Goal: Transaction & Acquisition: Obtain resource

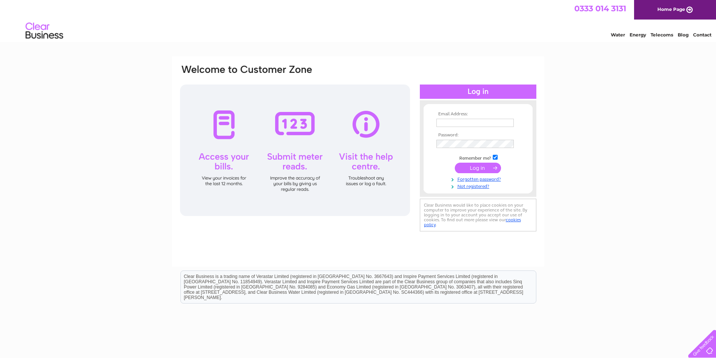
type input "[PERSON_NAME][EMAIL_ADDRESS][DOMAIN_NAME]"
click at [491, 169] on input "submit" at bounding box center [478, 168] width 46 height 11
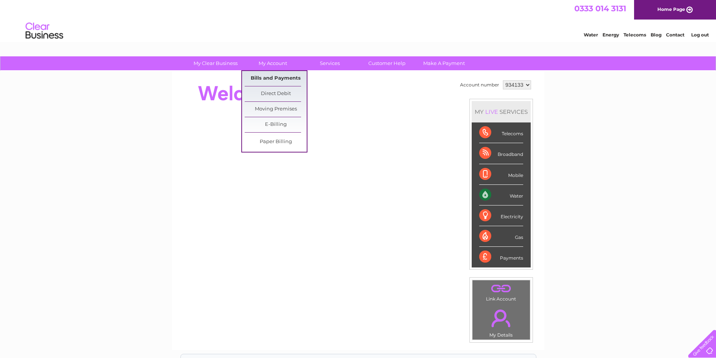
click at [279, 76] on link "Bills and Payments" at bounding box center [276, 78] width 62 height 15
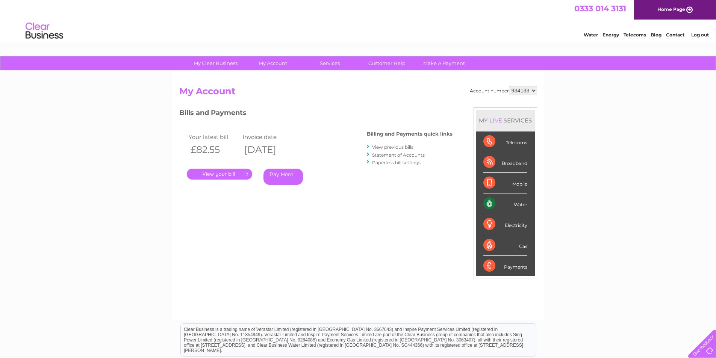
click at [235, 172] on link "." at bounding box center [219, 174] width 65 height 11
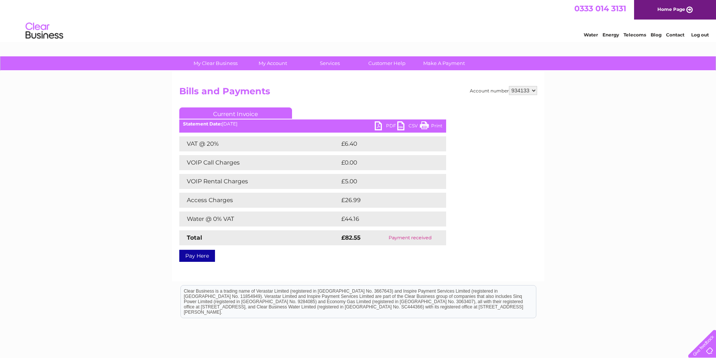
click at [425, 127] on link "Print" at bounding box center [431, 126] width 23 height 11
click at [385, 122] on link "PDF" at bounding box center [386, 126] width 23 height 11
click at [699, 35] on link "Log out" at bounding box center [700, 35] width 18 height 6
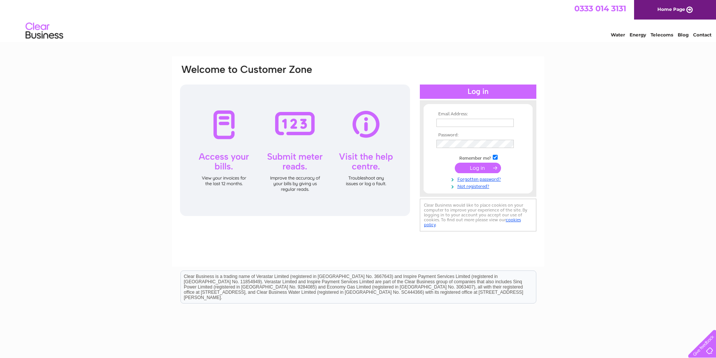
type input "[PERSON_NAME][EMAIL_ADDRESS][DOMAIN_NAME]"
click at [489, 169] on input "submit" at bounding box center [478, 168] width 46 height 11
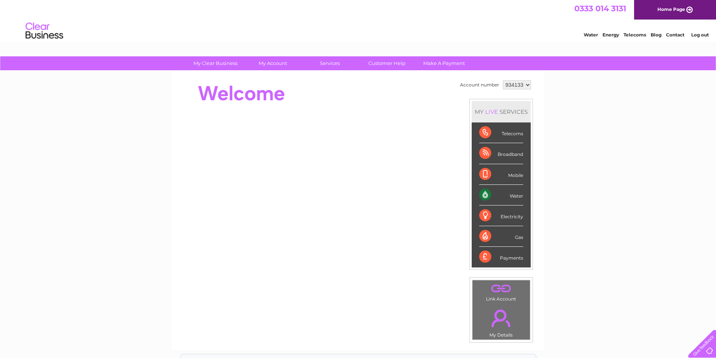
click at [515, 86] on select "934133 934135" at bounding box center [517, 84] width 28 height 9
select select "934135"
click at [503, 80] on select "934133 934135" at bounding box center [517, 84] width 28 height 9
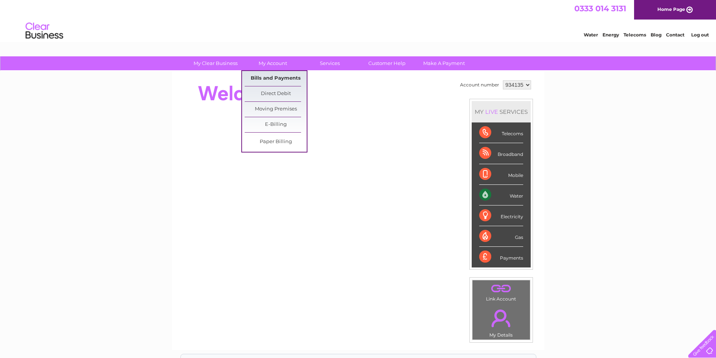
click at [289, 75] on link "Bills and Payments" at bounding box center [276, 78] width 62 height 15
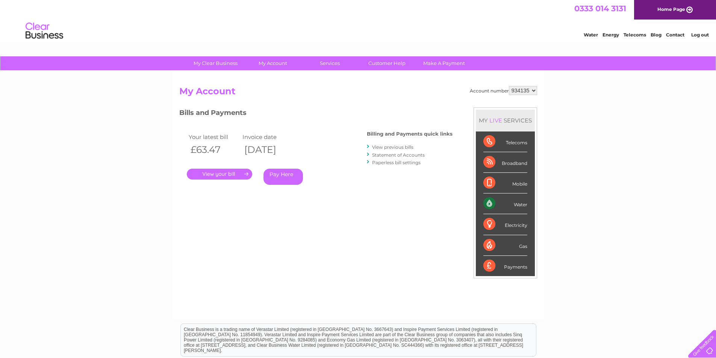
click at [223, 173] on link "." at bounding box center [219, 174] width 65 height 11
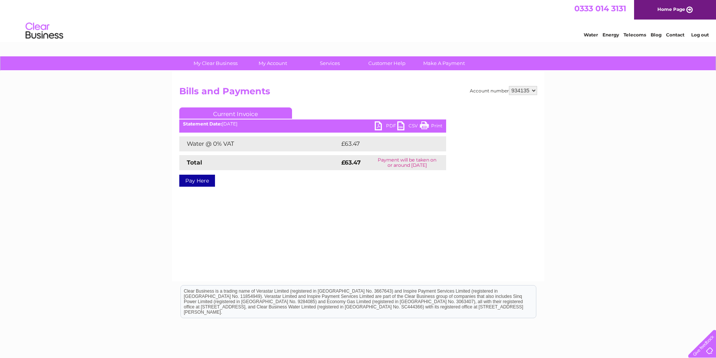
click at [385, 124] on link "PDF" at bounding box center [386, 126] width 23 height 11
